Goal: Task Accomplishment & Management: Complete application form

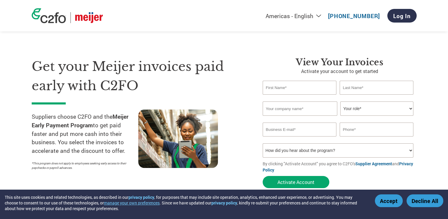
scroll to position [29, 0]
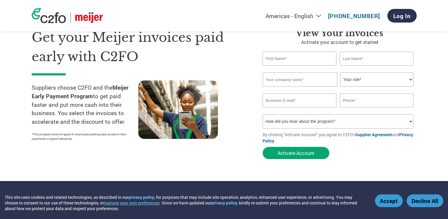
click at [274, 59] on input "text" at bounding box center [300, 59] width 74 height 14
type input "[PERSON_NAME]"
type input "[EMAIL_ADDRESS][DOMAIN_NAME]"
type input "7656171581"
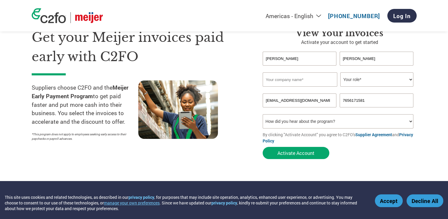
click at [288, 78] on input "text" at bounding box center [300, 79] width 75 height 14
type input "The Great States Corporation ada American Lawn Mower Co."
click at [349, 81] on select "Your role* CFO Controller Credit Manager Finance Director Treasurer CEO Preside…" at bounding box center [376, 79] width 73 height 14
select select "ACCOUNTING"
click at [340, 72] on select "Your role* CFO Controller Credit Manager Finance Director Treasurer CEO Preside…" at bounding box center [376, 79] width 73 height 14
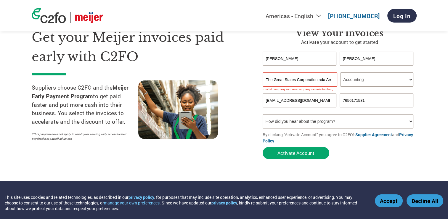
click at [293, 121] on select "How did you hear about the program? Received a letter Email Social Media Online…" at bounding box center [338, 121] width 151 height 14
select select "Email"
click at [263, 114] on select "How did you hear about the program? Received a letter Email Social Media Online…" at bounding box center [338, 121] width 151 height 14
click at [249, 135] on div "Get your Meijer invoices paid early with C2FO Suppliers choose C2FO and the Mei…" at bounding box center [143, 95] width 222 height 134
click at [306, 78] on input "The Great States Corporation ada American Lawn Mower Co." at bounding box center [300, 79] width 75 height 14
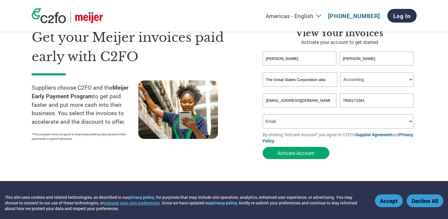
scroll to position [0, 0]
type input "The Great States Corporation"
click at [238, 93] on div at bounding box center [191, 111] width 107 height 63
click at [289, 121] on select "How did you hear about the program? Received a letter Email Social Media Online…" at bounding box center [338, 121] width 151 height 14
click at [263, 114] on select "How did you hear about the program? Received a letter Email Social Media Online…" at bounding box center [338, 121] width 151 height 14
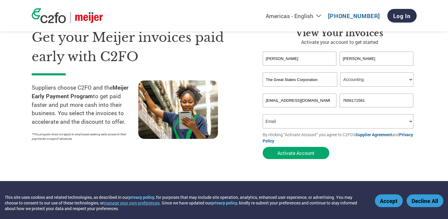
click at [236, 140] on div at bounding box center [191, 111] width 107 height 63
click at [282, 151] on button "Activate Account" at bounding box center [296, 153] width 67 height 12
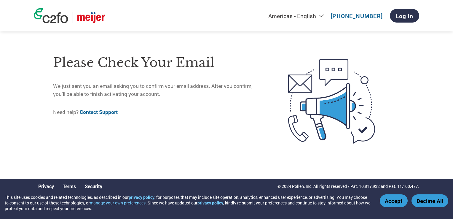
click at [393, 201] on button "Accept" at bounding box center [394, 200] width 28 height 13
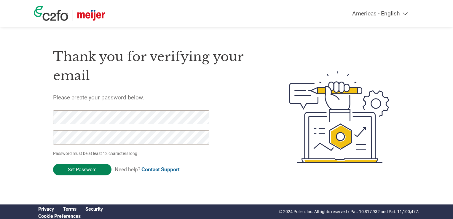
click at [89, 172] on input "Set Password" at bounding box center [82, 170] width 58 height 12
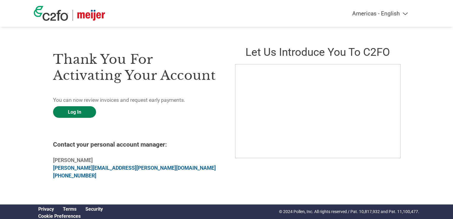
click at [65, 109] on link "Log In" at bounding box center [74, 112] width 43 height 12
